Goal: Use online tool/utility: Utilize a website feature to perform a specific function

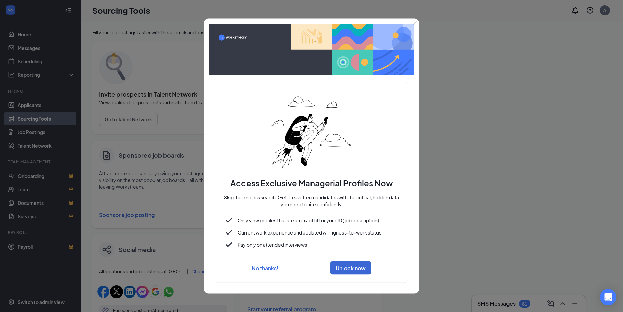
click at [251, 268] on button "No thanks!" at bounding box center [264, 267] width 27 height 7
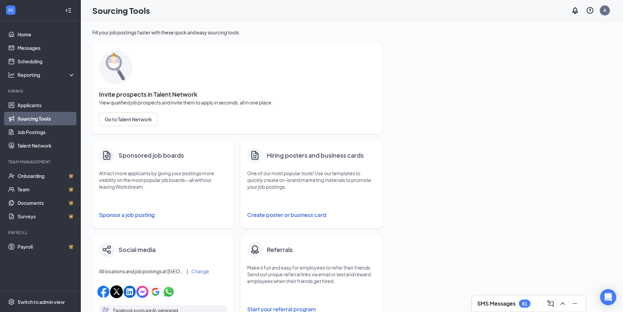
click at [301, 216] on button "Create poster or business card" at bounding box center [311, 214] width 128 height 13
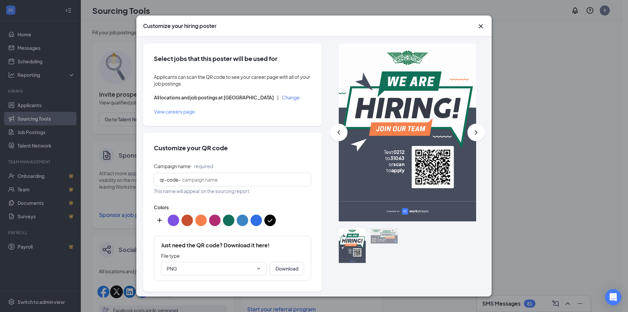
click at [269, 94] on div "All locations and job postings at [GEOGRAPHIC_DATA] | Change" at bounding box center [232, 97] width 157 height 7
click at [282, 96] on button "Change" at bounding box center [291, 97] width 18 height 5
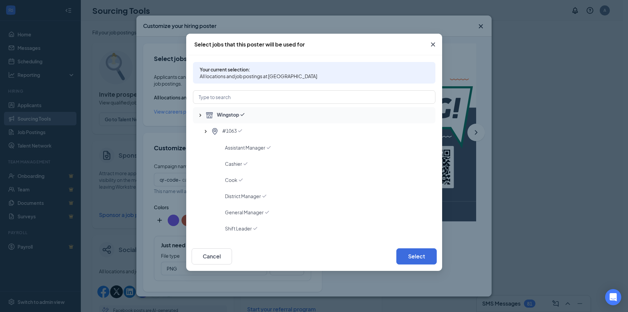
click at [200, 114] on icon "SmallChevronUp" at bounding box center [200, 115] width 7 height 7
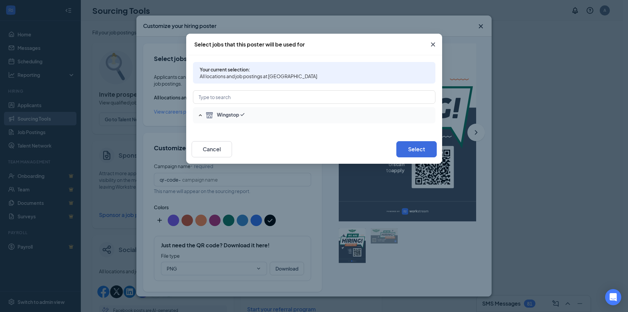
click at [235, 113] on span "Wingstop" at bounding box center [228, 115] width 22 height 8
click at [235, 92] on input "text" at bounding box center [314, 96] width 242 height 13
click at [199, 113] on icon "SmallChevronUp" at bounding box center [200, 115] width 7 height 7
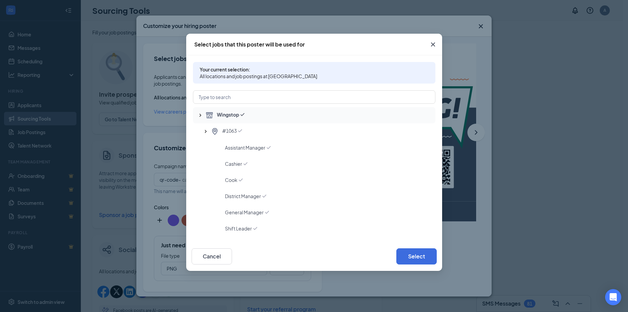
click at [238, 114] on span "Wingstop" at bounding box center [228, 115] width 22 height 8
click at [238, 100] on input "text" at bounding box center [314, 96] width 242 height 13
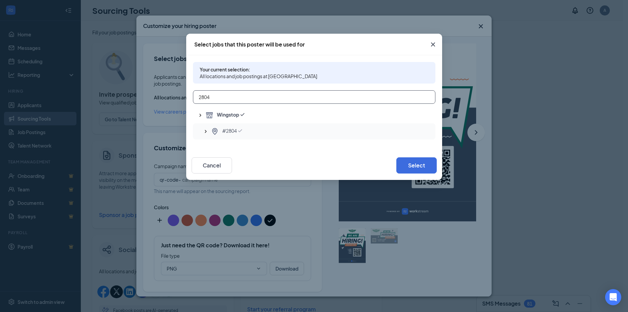
type input "2804"
click at [224, 134] on span "#2804" at bounding box center [229, 131] width 14 height 8
click at [423, 169] on button "Select" at bounding box center [416, 165] width 40 height 16
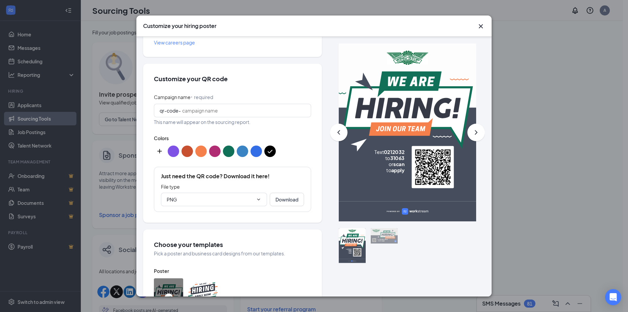
scroll to position [101, 0]
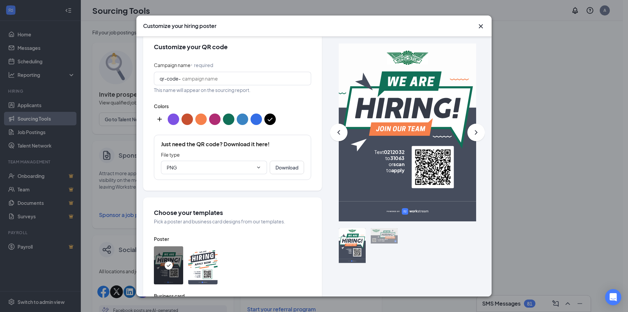
click at [227, 120] on button "color button #117058" at bounding box center [228, 118] width 11 height 11
click at [207, 267] on img at bounding box center [202, 265] width 29 height 38
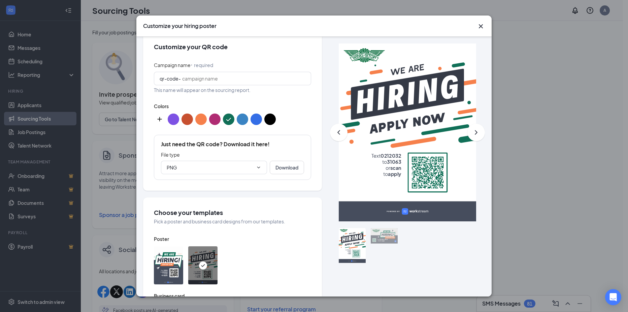
click at [168, 259] on img at bounding box center [168, 265] width 29 height 38
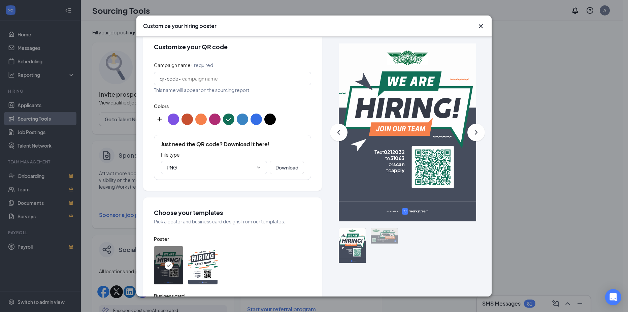
scroll to position [67, 0]
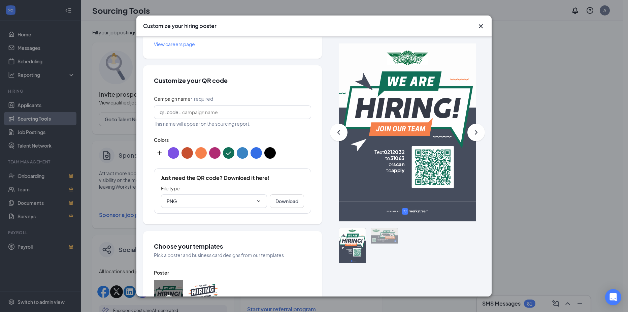
click at [160, 157] on button "custom-color-button" at bounding box center [159, 152] width 11 height 11
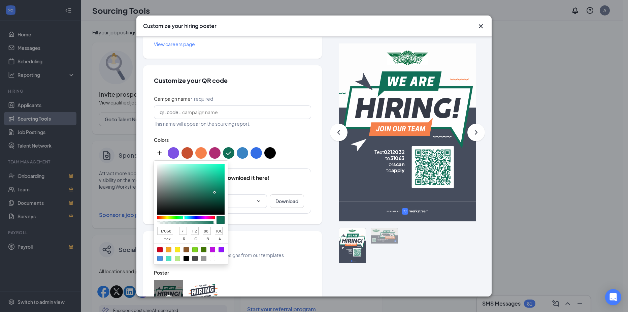
click at [292, 127] on span "This name will appear on the sourcing report." at bounding box center [232, 123] width 157 height 7
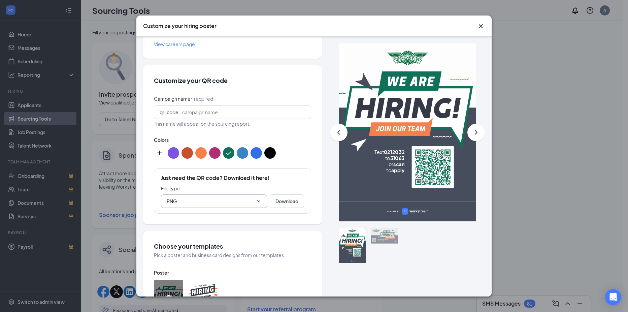
click at [247, 202] on input "PNG" at bounding box center [210, 200] width 86 height 7
click at [293, 146] on div "Colors" at bounding box center [232, 148] width 157 height 24
click at [155, 152] on button "custom-color-button" at bounding box center [159, 152] width 11 height 11
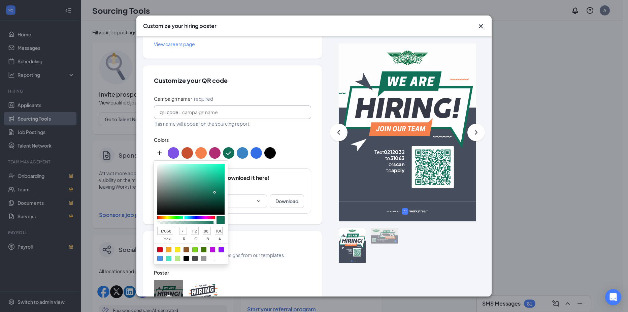
click at [199, 118] on span "qr-code-" at bounding box center [232, 111] width 157 height 13
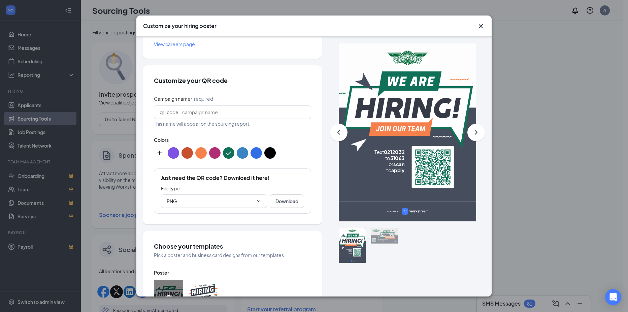
click at [160, 155] on button "custom-color-button" at bounding box center [159, 152] width 11 height 11
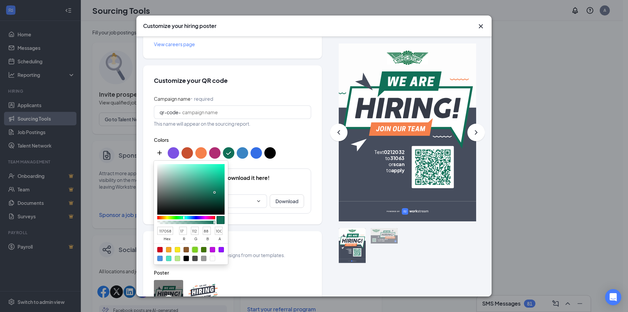
click at [194, 250] on div at bounding box center [194, 249] width 5 height 5
type input "7ED321"
type input "126"
type input "211"
type input "33"
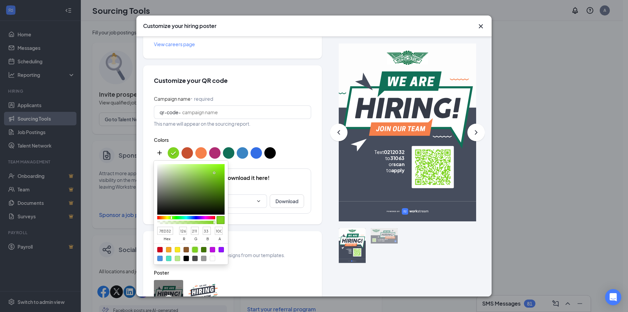
click at [212, 258] on div at bounding box center [212, 257] width 5 height 5
type input "FFFFFF"
type input "255"
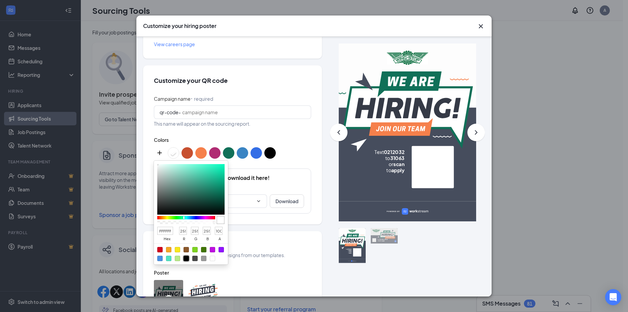
click at [188, 258] on div at bounding box center [185, 257] width 5 height 5
type input "000000"
type input "0"
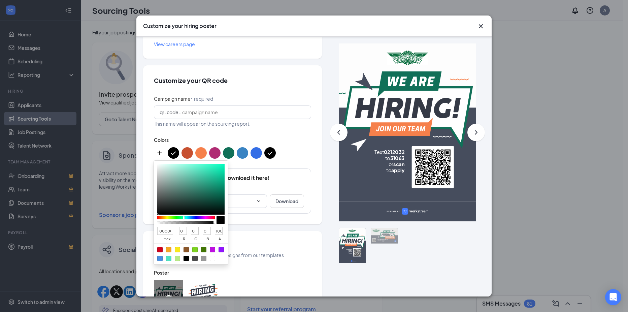
click at [282, 124] on span "This name will appear on the sourcing report." at bounding box center [232, 123] width 157 height 7
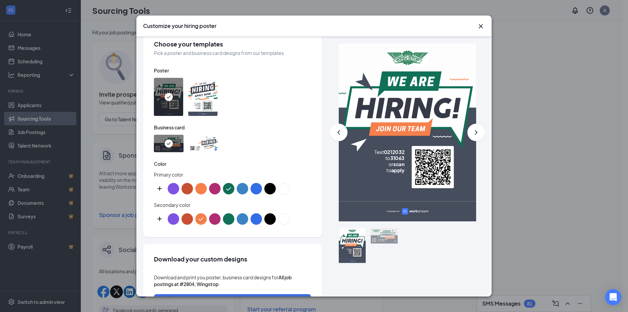
scroll to position [303, 0]
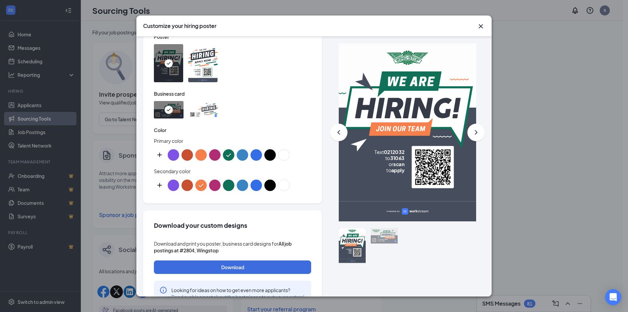
click at [230, 188] on button "color button #117058" at bounding box center [228, 184] width 11 height 11
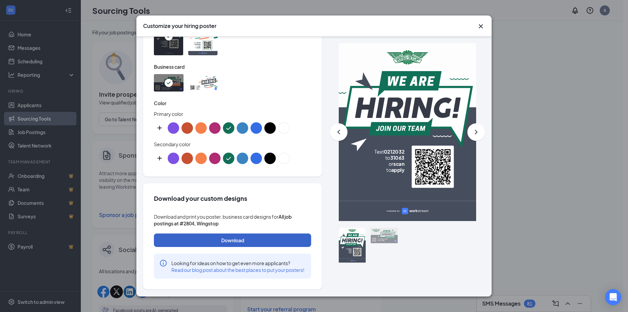
click at [236, 239] on button "Download" at bounding box center [232, 239] width 157 height 13
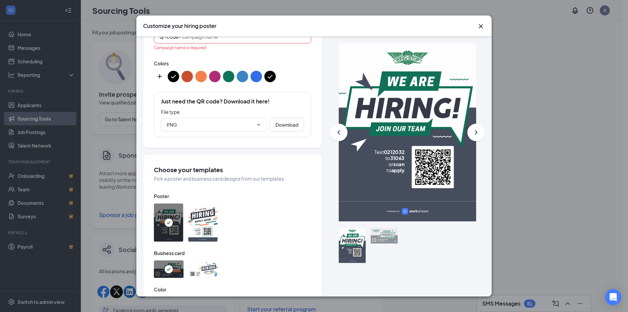
scroll to position [126, 0]
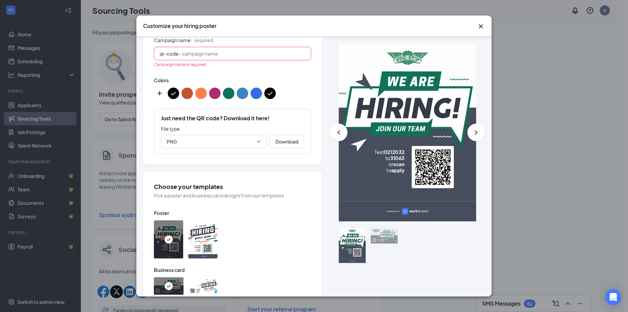
click at [242, 46] on div "Campaign name ⠂ required qr-code- Campaign name is required" at bounding box center [232, 52] width 157 height 31
click at [241, 56] on input "Campaign name ⠂ required" at bounding box center [243, 53] width 123 height 7
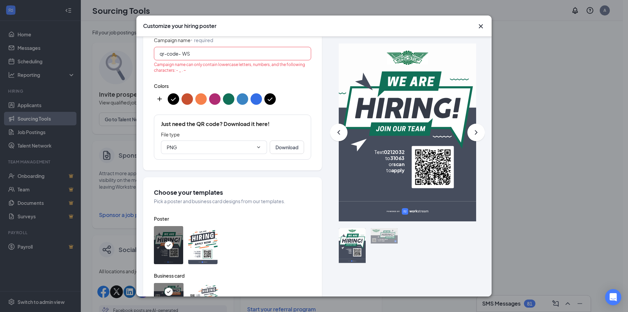
type input "WS"
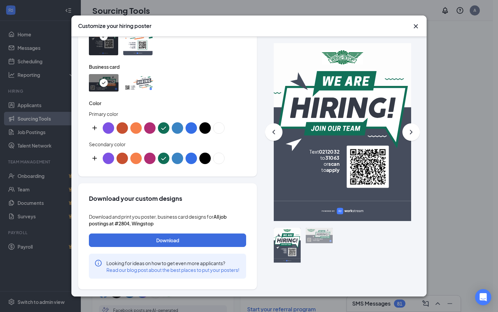
scroll to position [235, 0]
